Goal: Check status

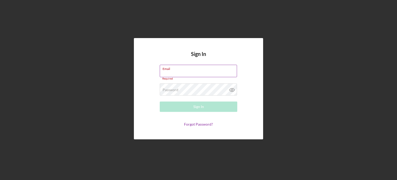
type input "[EMAIL_ADDRESS][DOMAIN_NAME]"
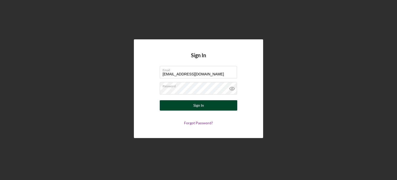
click at [195, 107] on div "Sign In" at bounding box center [198, 105] width 11 height 10
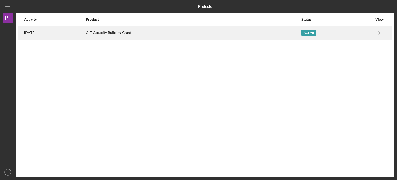
click at [222, 30] on div "CLT Capacity Building Grant" at bounding box center [193, 32] width 215 height 13
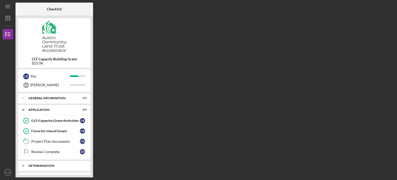
click at [54, 167] on div "Icon/Expander Determination 0 / 1" at bounding box center [54, 165] width 72 height 10
